Goal: Task Accomplishment & Management: Use online tool/utility

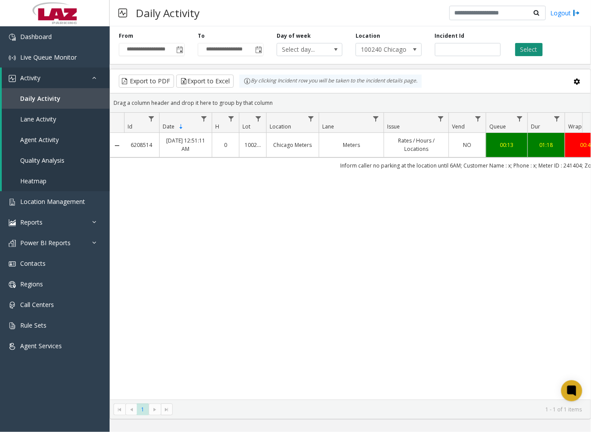
click at [525, 46] on button "Select" at bounding box center [530, 49] width 28 height 13
click at [222, 82] on button "Export to Excel" at bounding box center [204, 81] width 57 height 13
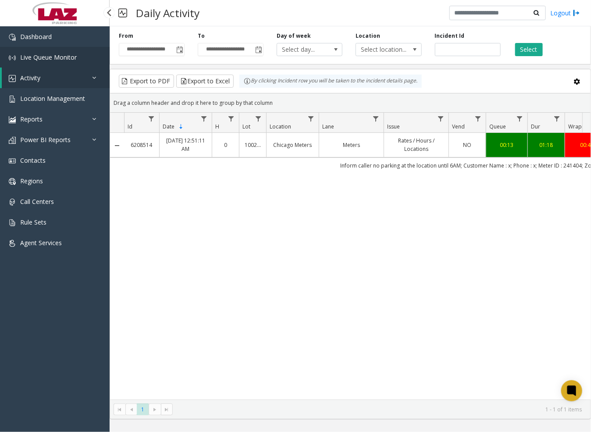
click at [41, 50] on link "Live Queue Monitor" at bounding box center [55, 57] width 110 height 21
